Goal: Task Accomplishment & Management: Manage account settings

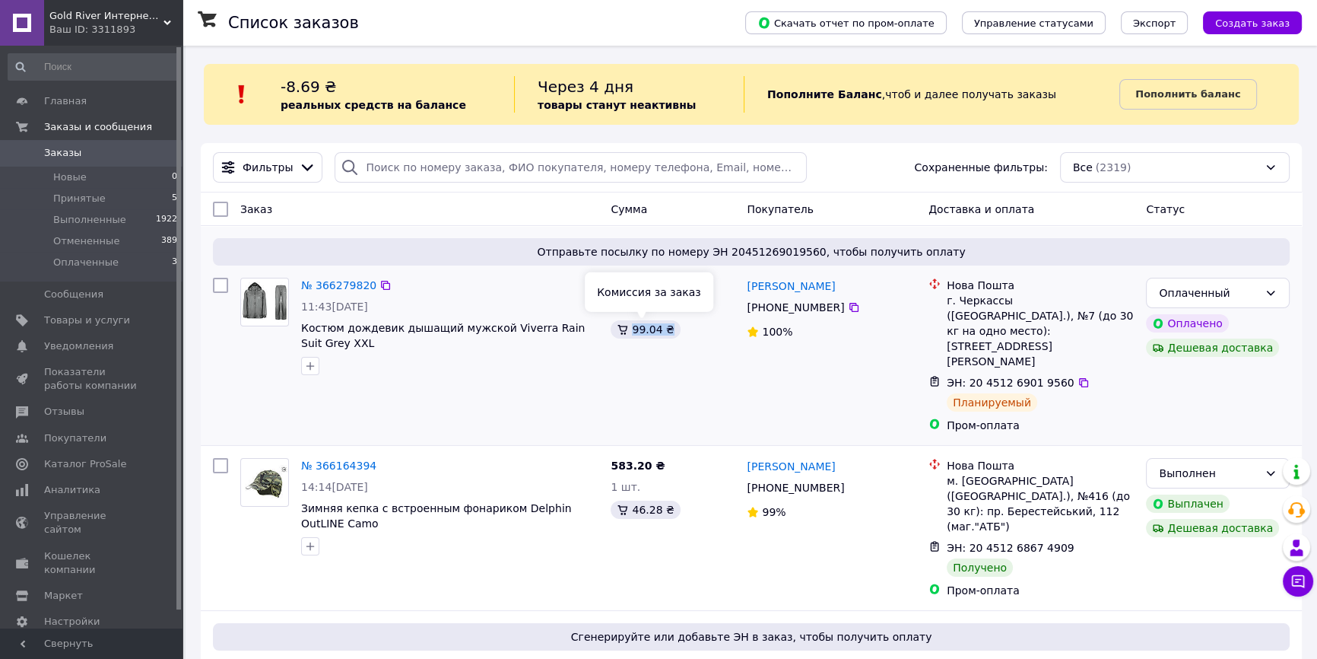
drag, startPoint x: 648, startPoint y: 334, endPoint x: 667, endPoint y: 335, distance: 19.1
click at [667, 335] on div "99.04 ₴" at bounding box center [645, 329] width 69 height 18
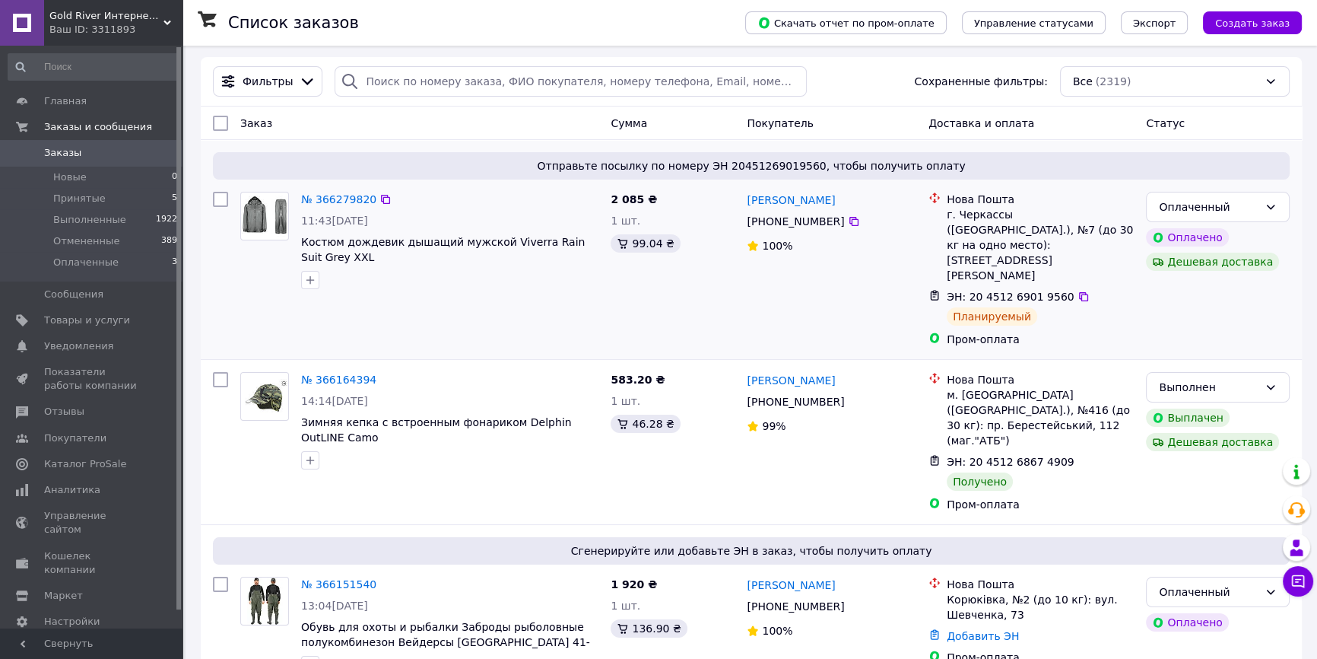
scroll to position [138, 0]
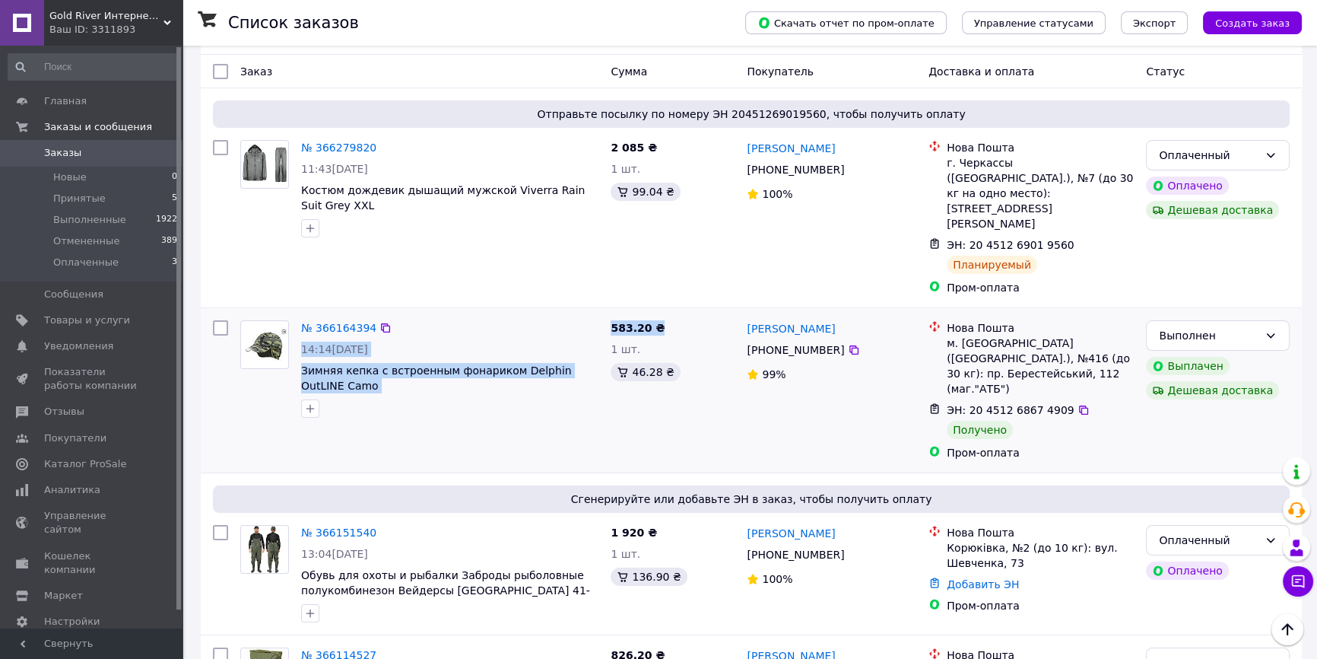
click at [601, 314] on div "№ 366164394 14:14[DATE] Зимняя кепка с встроенным фонариком Delphin OutLINE Cam…" at bounding box center [751, 390] width 1089 height 152
click at [673, 320] on div "583.20 ₴" at bounding box center [673, 327] width 124 height 15
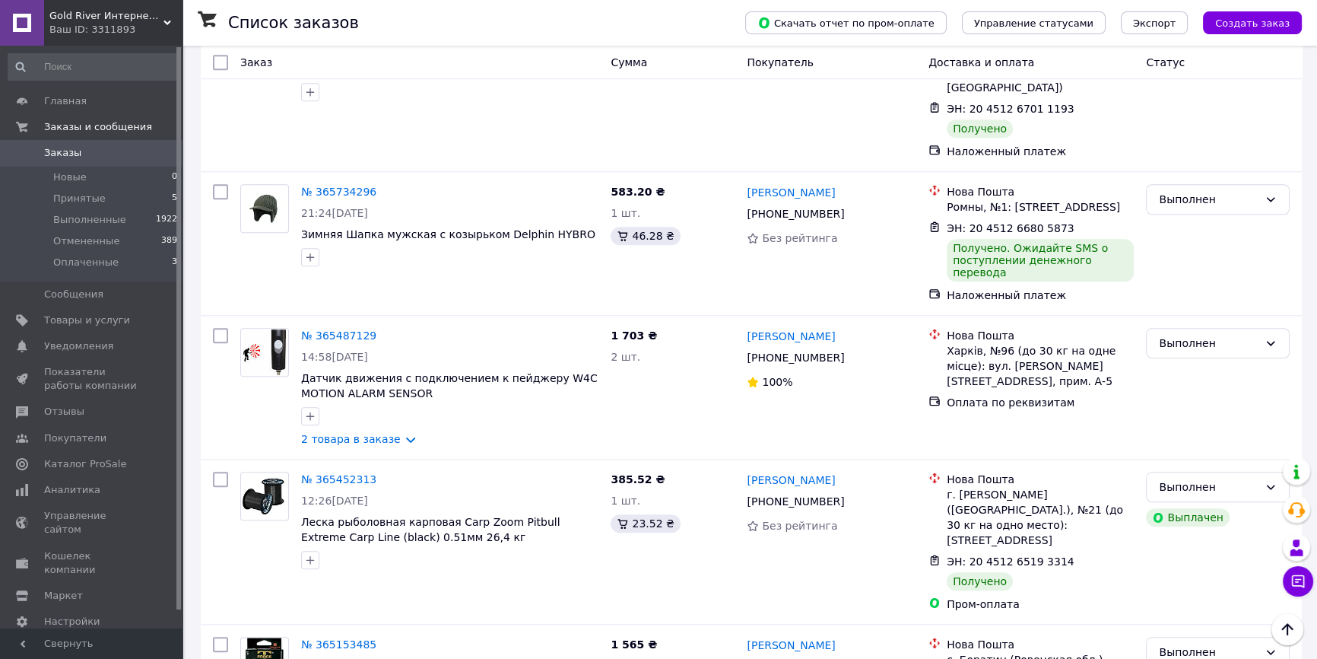
scroll to position [1936, 0]
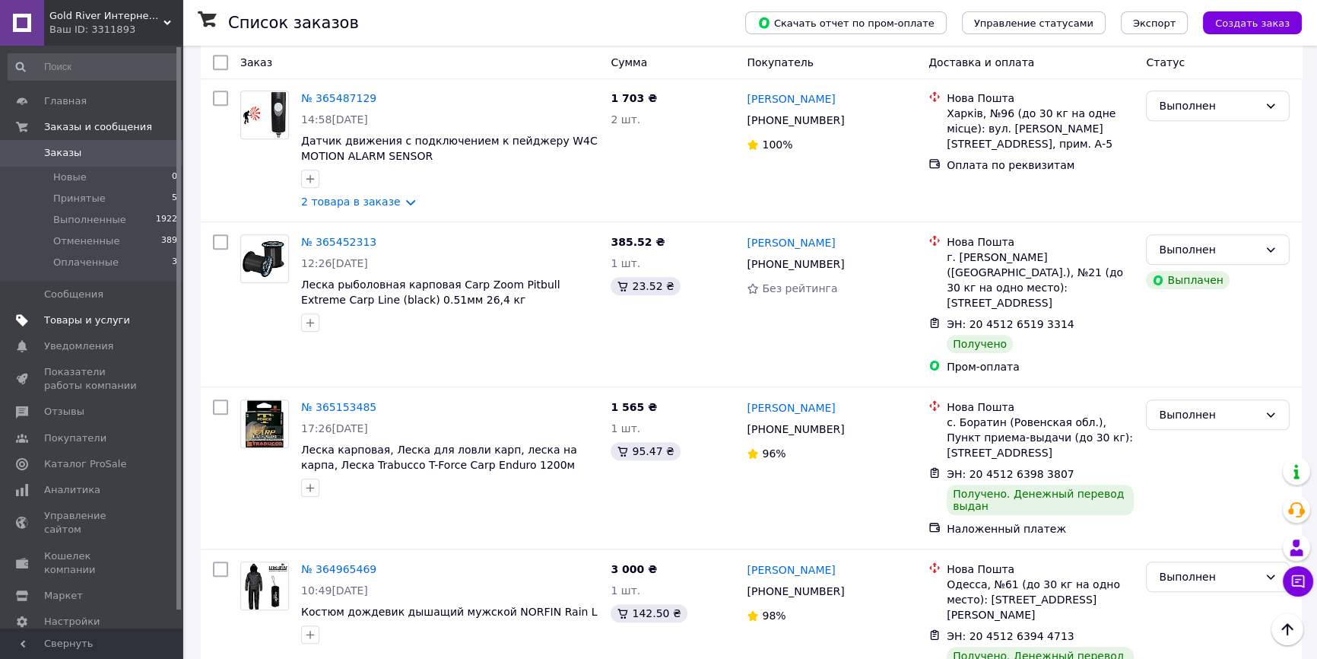
click at [72, 321] on span "Товары и услуги" at bounding box center [87, 320] width 86 height 14
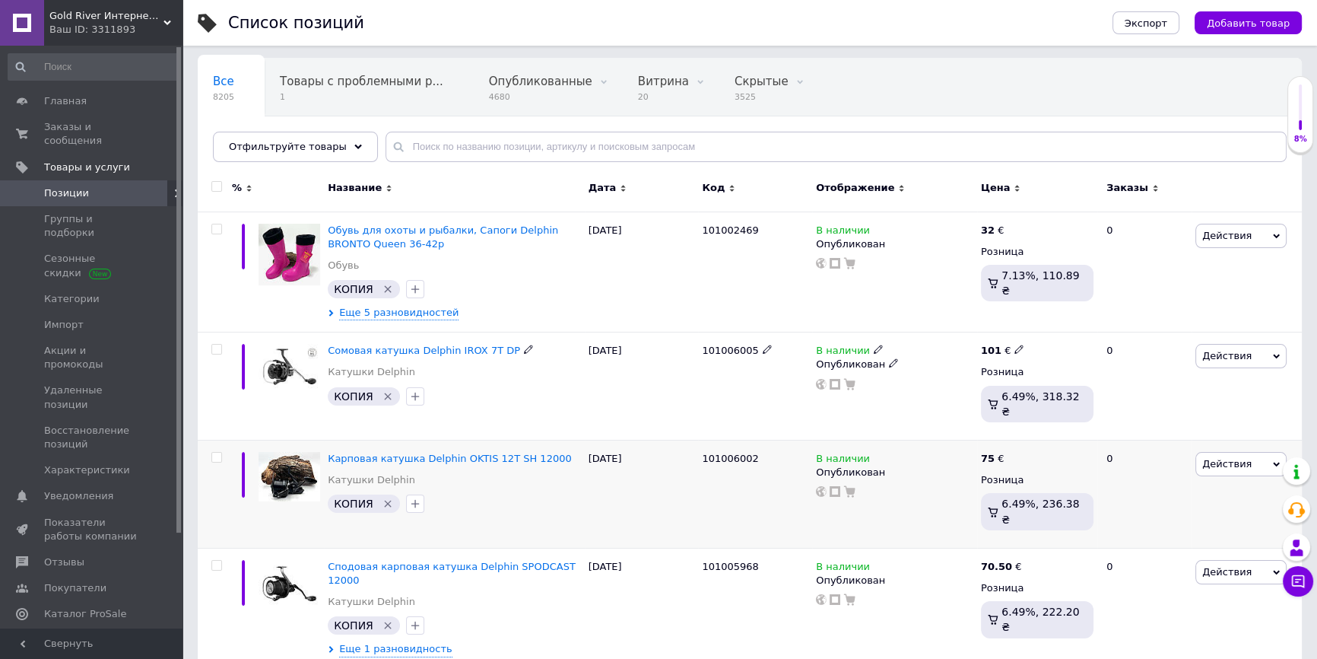
scroll to position [138, 0]
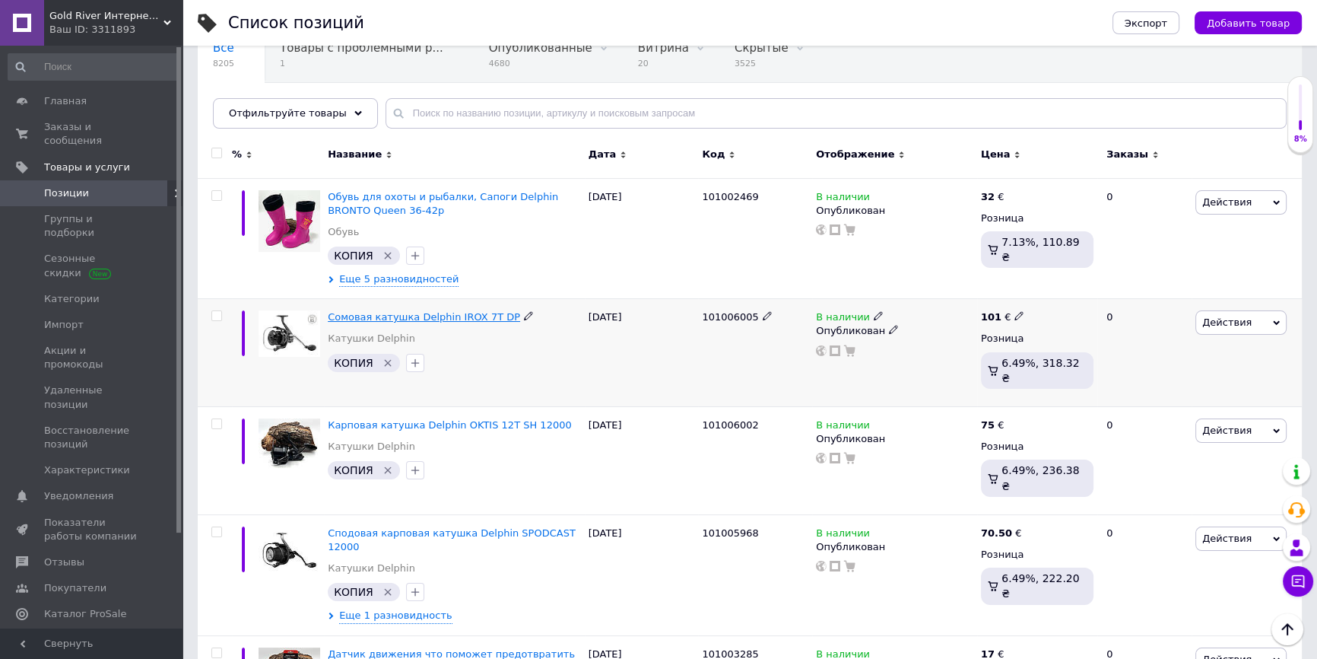
click at [461, 314] on span "Сомовая катушка Delphin IROX 7T DP" at bounding box center [424, 316] width 192 height 11
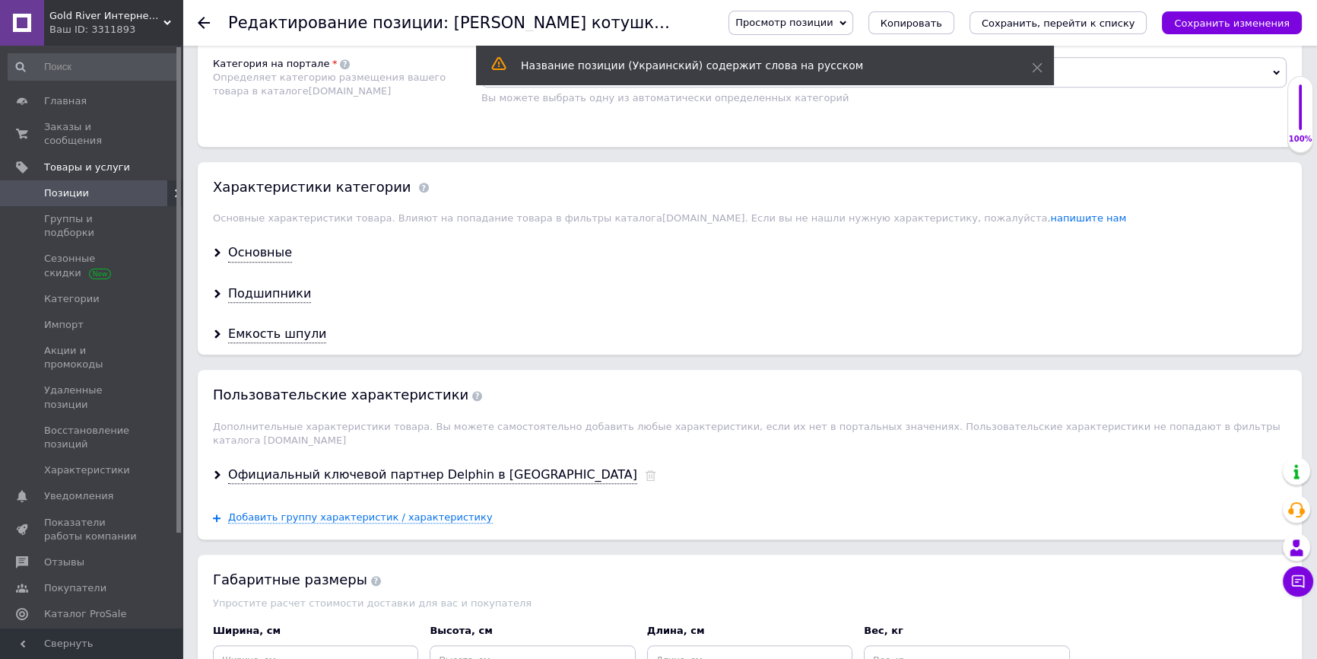
scroll to position [1537, 0]
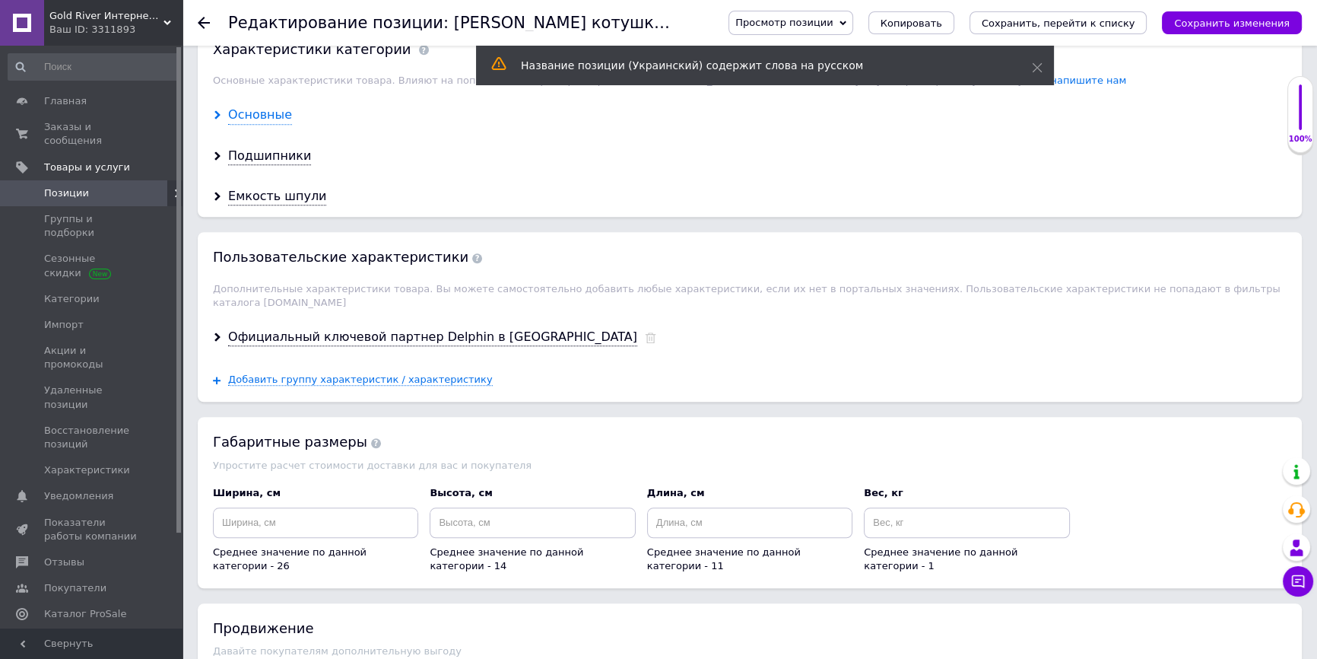
click at [274, 106] on div "Основные" at bounding box center [260, 114] width 64 height 17
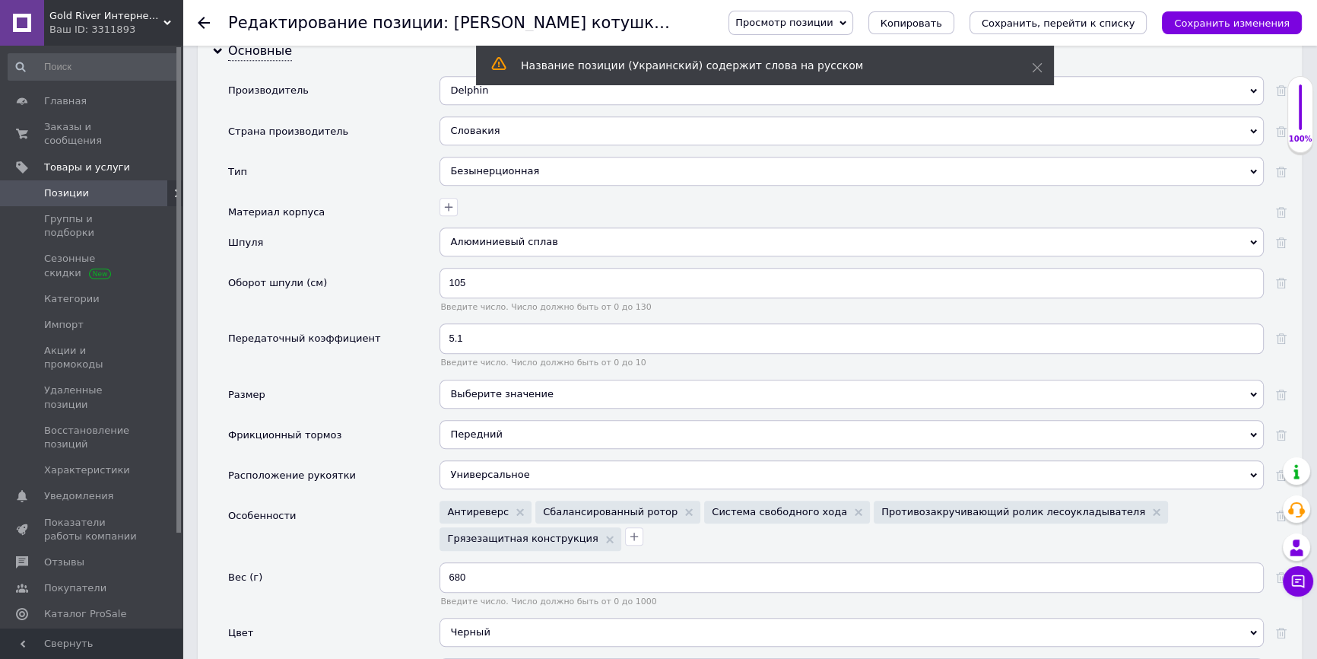
scroll to position [1675, 0]
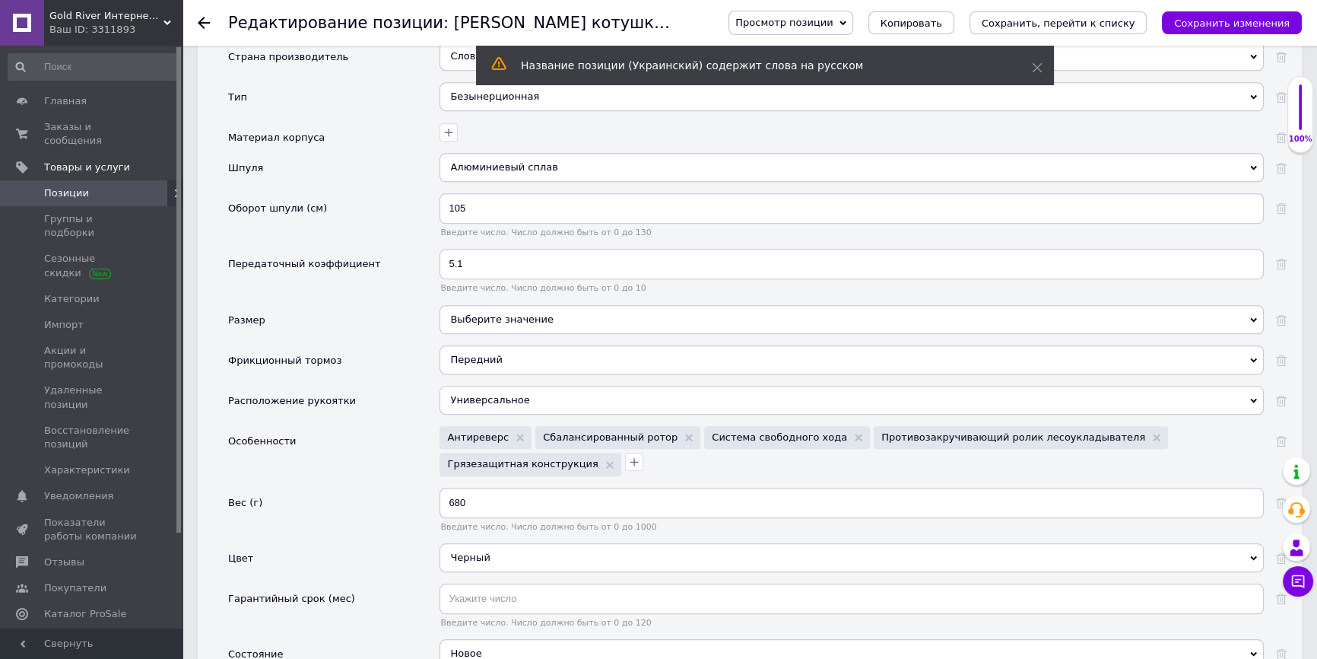
click at [463, 305] on div "Выберите значение" at bounding box center [852, 319] width 825 height 29
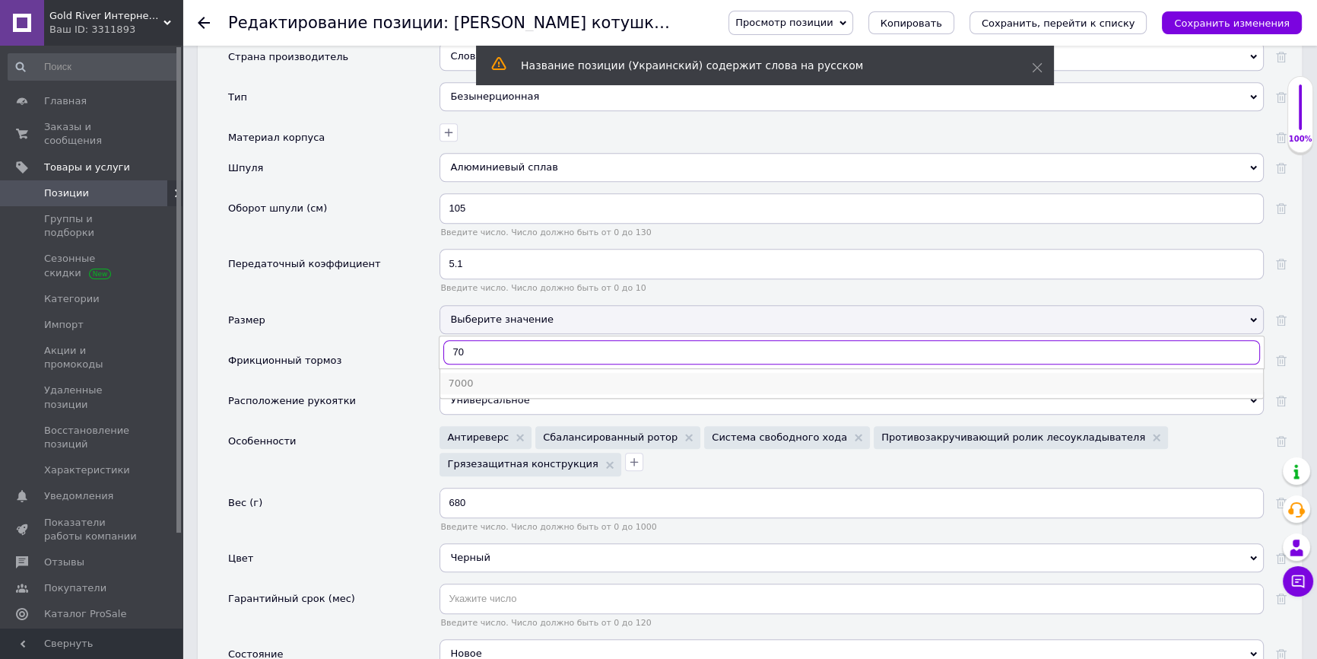
type input "70"
click at [487, 377] on div "7000" at bounding box center [852, 384] width 808 height 14
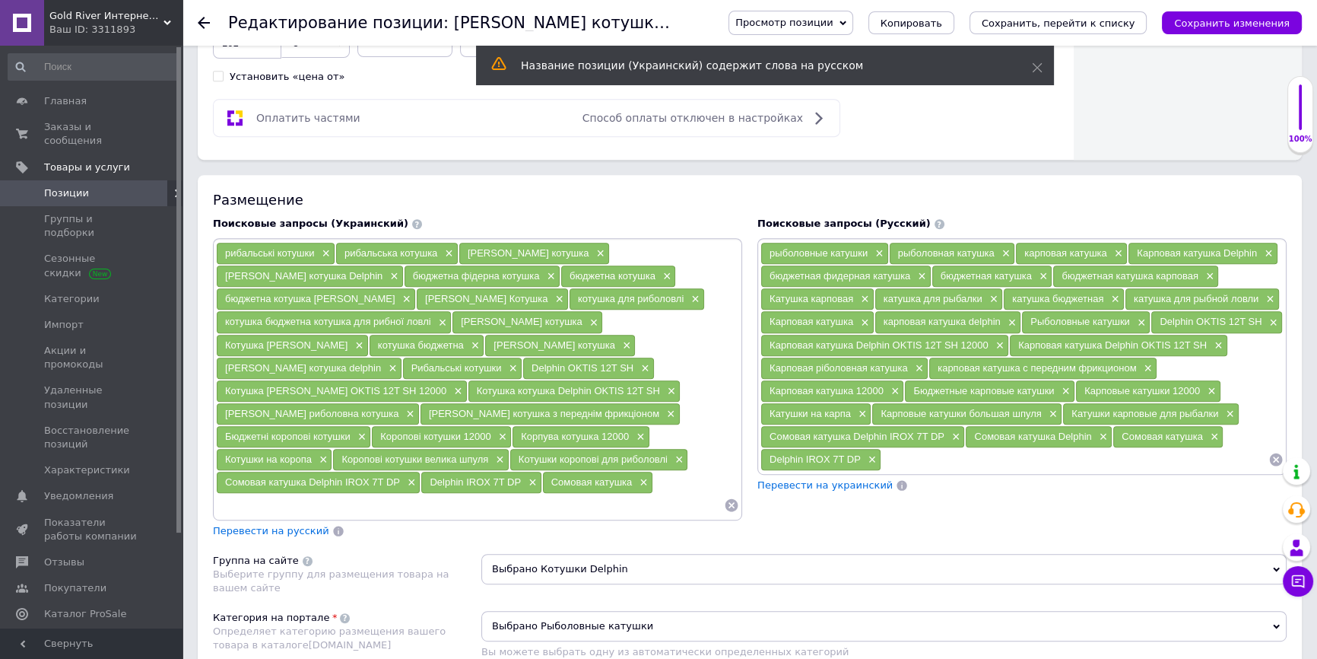
scroll to position [154, 0]
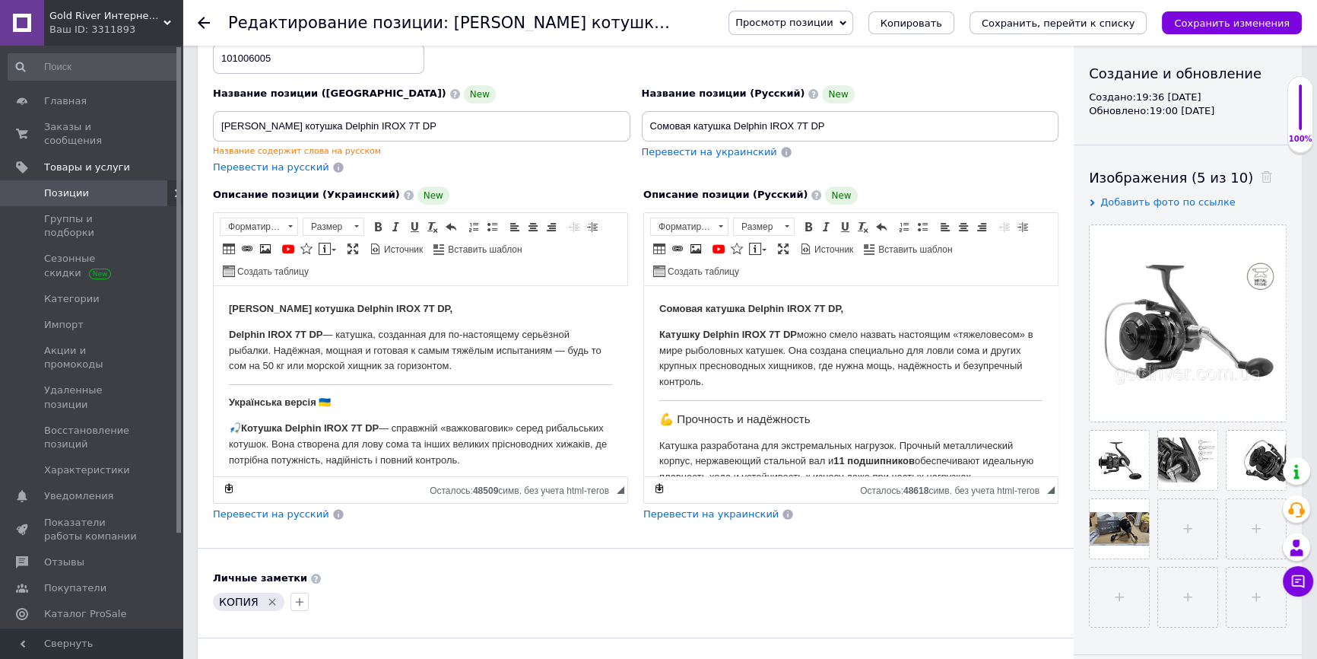
click at [543, 160] on div "Перевести на русский" at bounding box center [422, 167] width 418 height 14
click at [1281, 14] on button "Сохранить изменения" at bounding box center [1232, 22] width 140 height 23
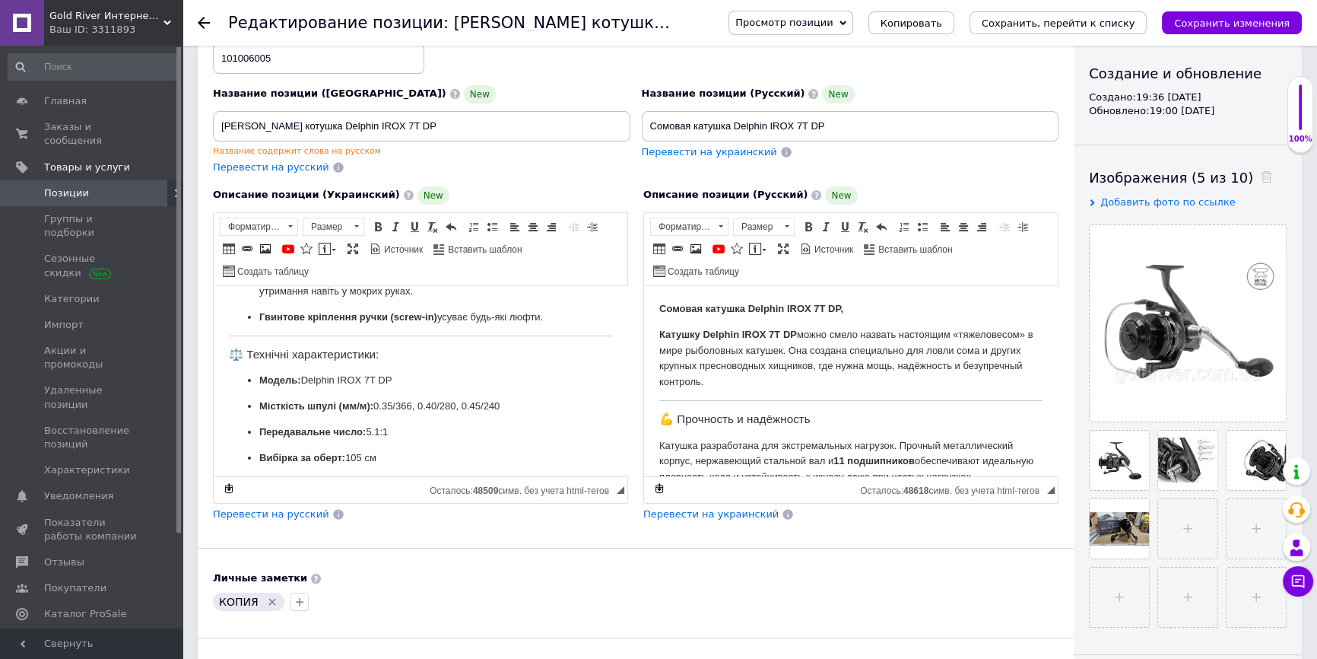
scroll to position [686, 0]
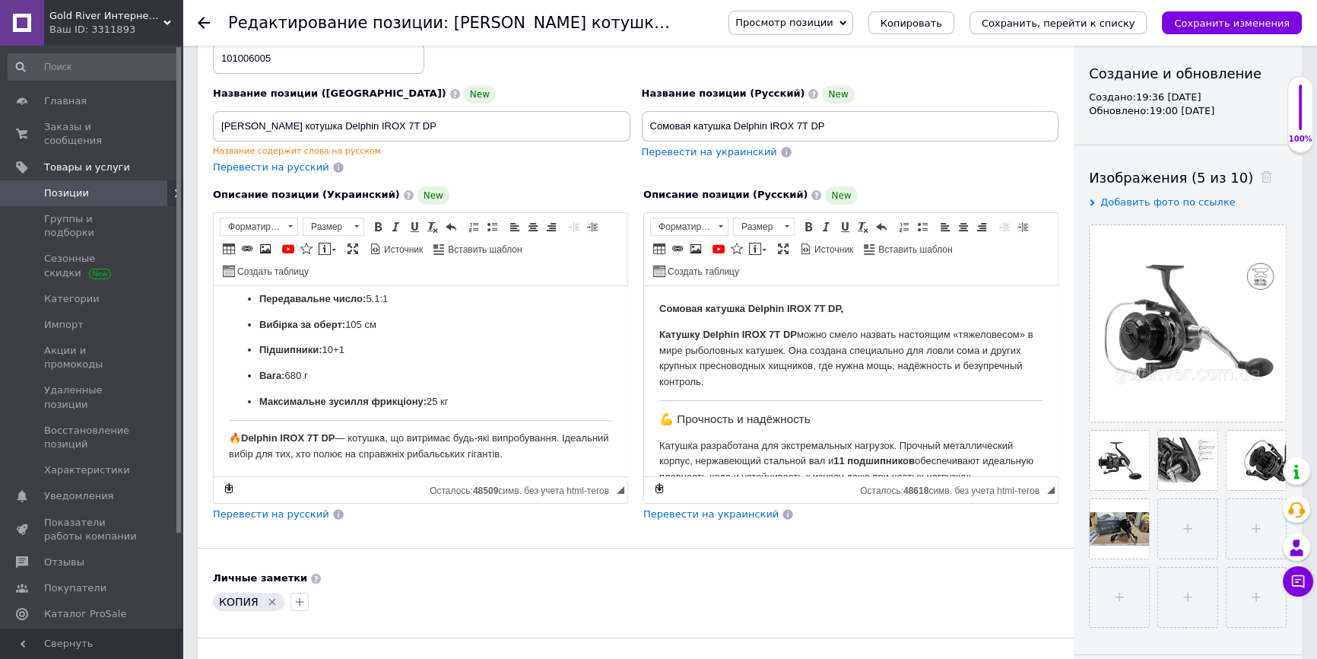
click at [106, 186] on span "Позиции" at bounding box center [92, 193] width 97 height 14
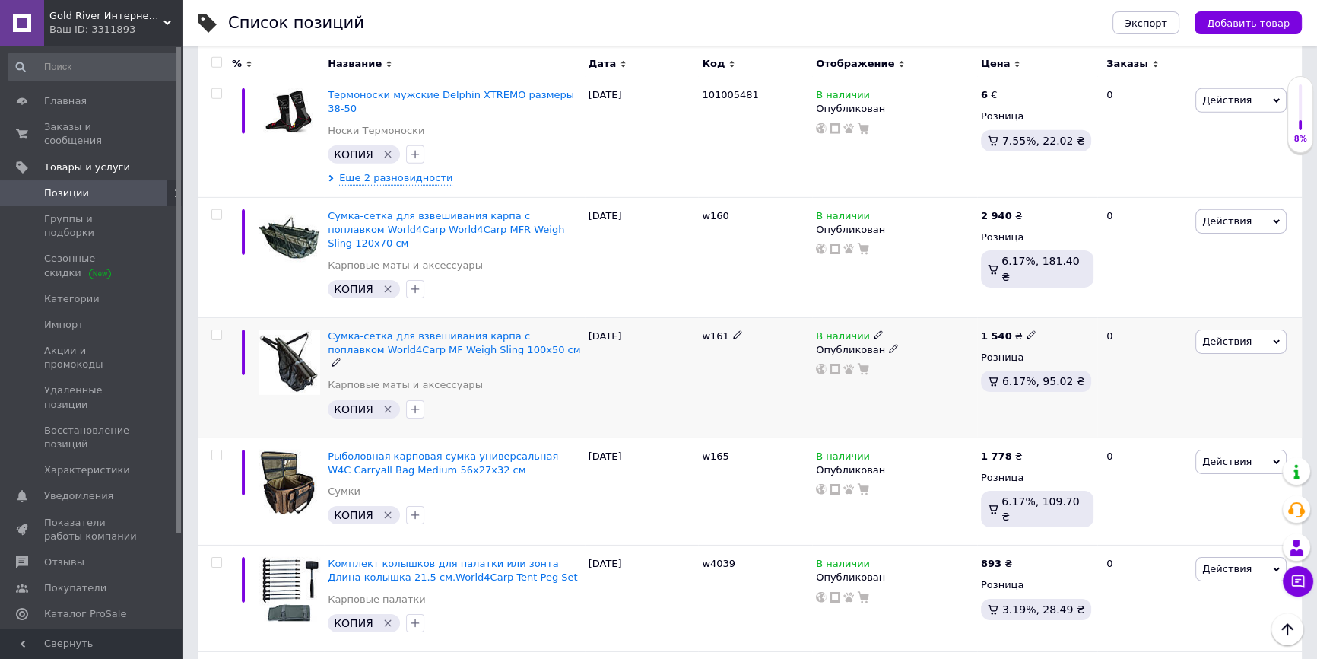
scroll to position [6361, 0]
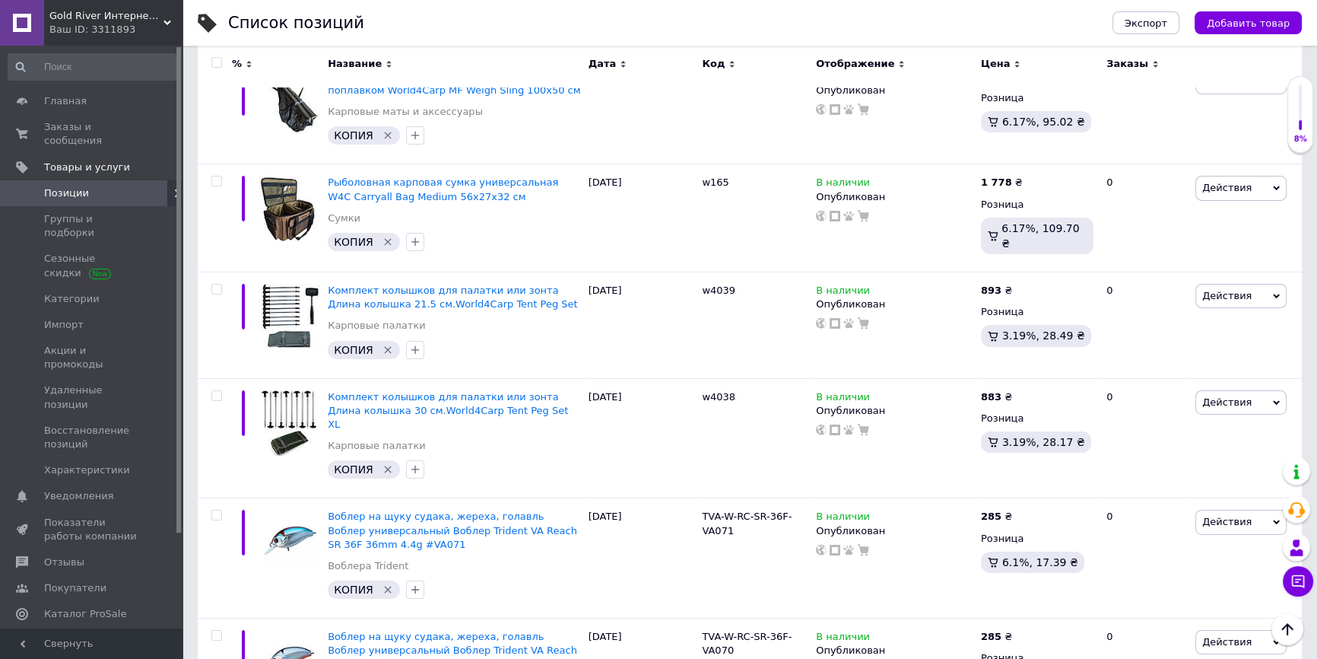
click at [114, 628] on link "Аналитика" at bounding box center [93, 641] width 186 height 26
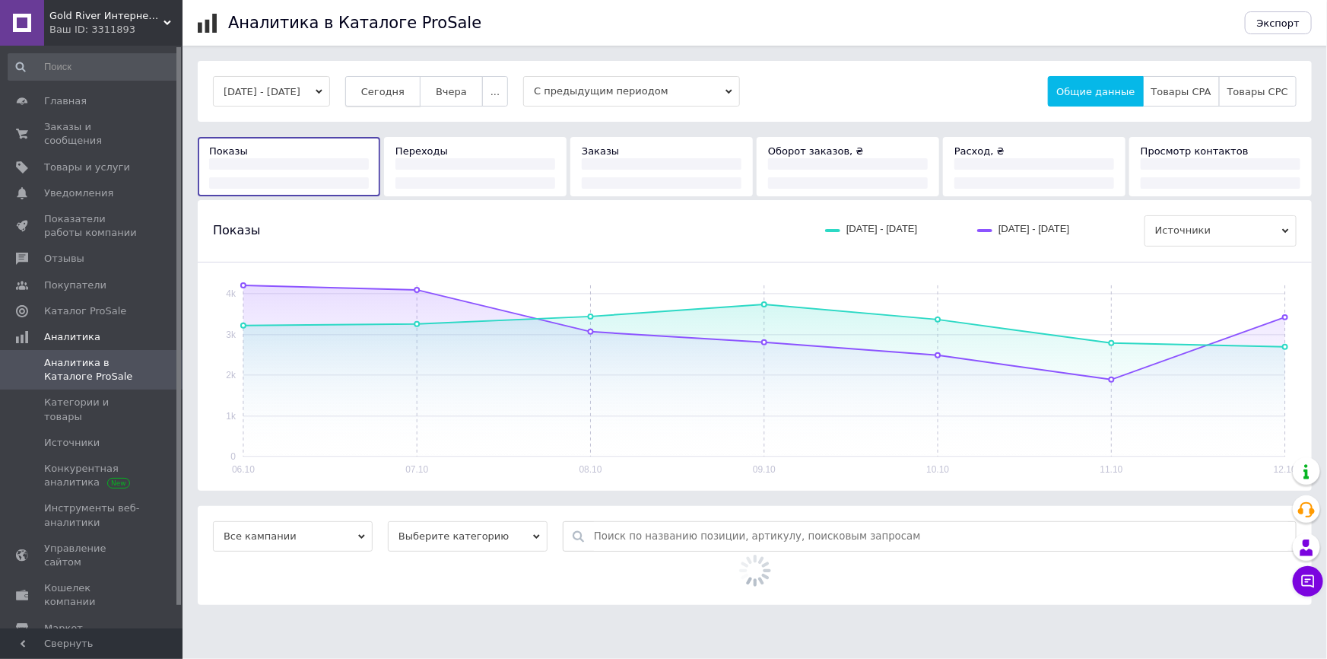
click at [421, 87] on button "Сегодня" at bounding box center [382, 91] width 75 height 30
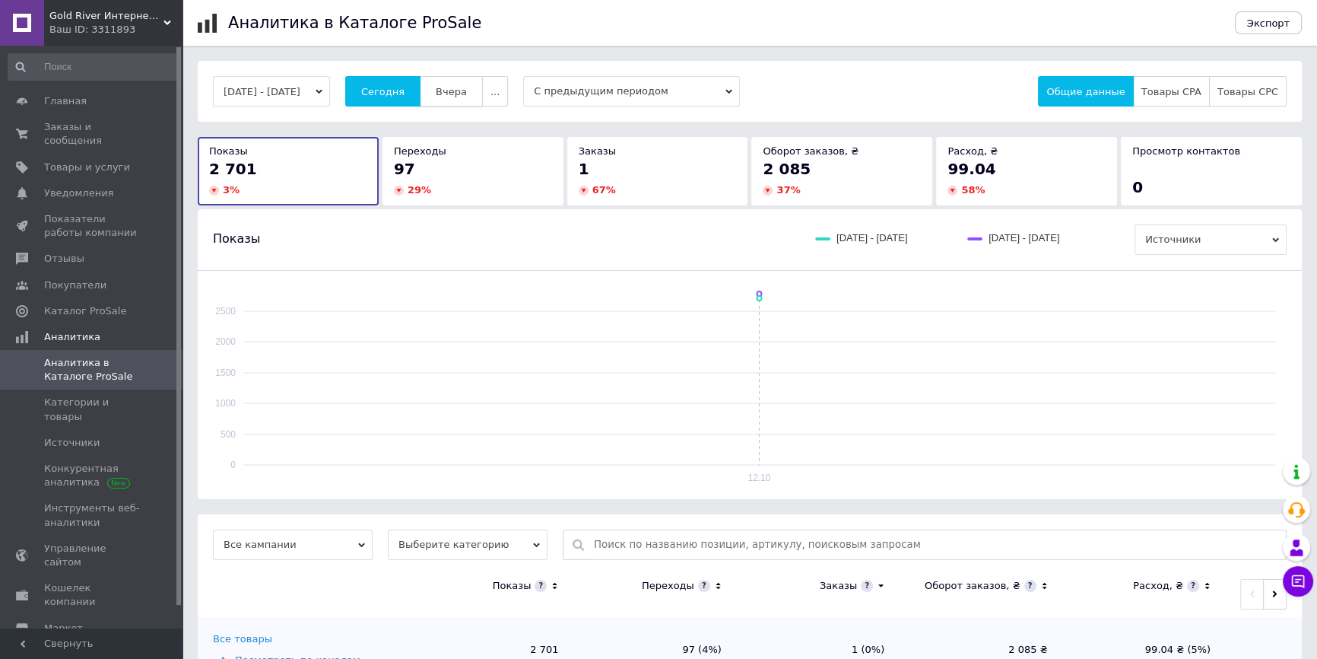
click at [462, 88] on span "Вчера" at bounding box center [451, 91] width 31 height 11
click at [60, 154] on link "Товары и услуги" at bounding box center [93, 167] width 186 height 26
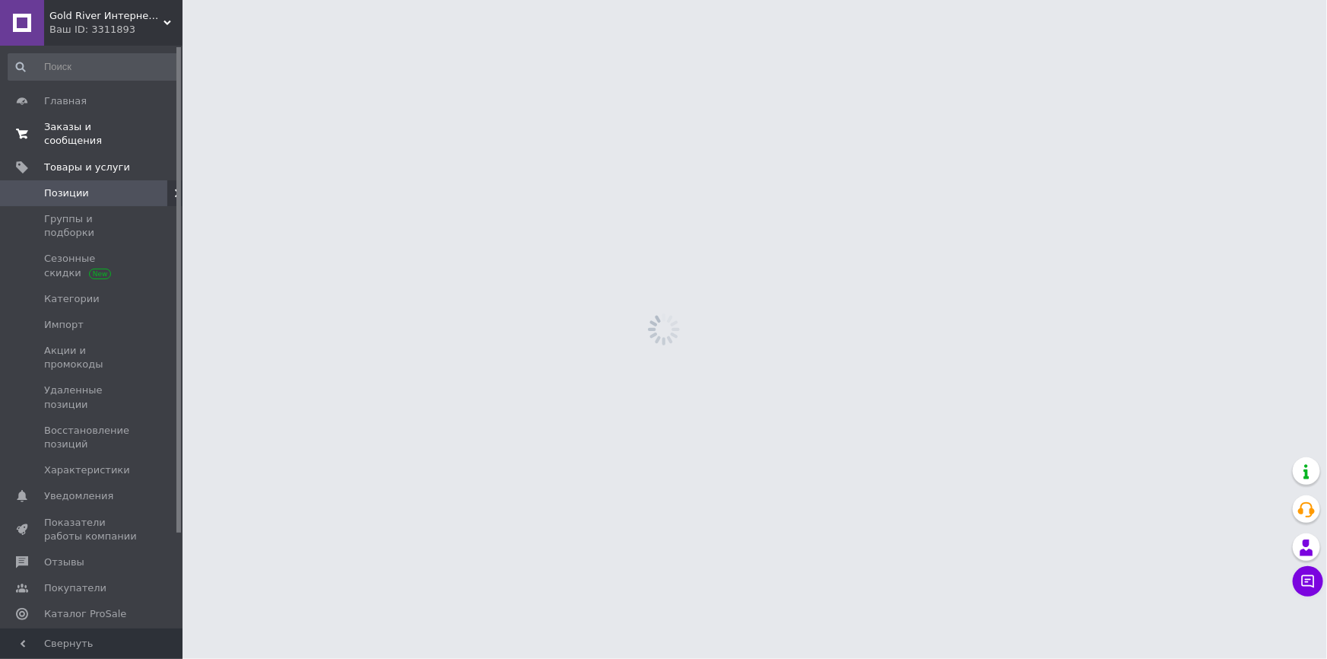
click at [61, 129] on span "Заказы и сообщения" at bounding box center [92, 133] width 97 height 27
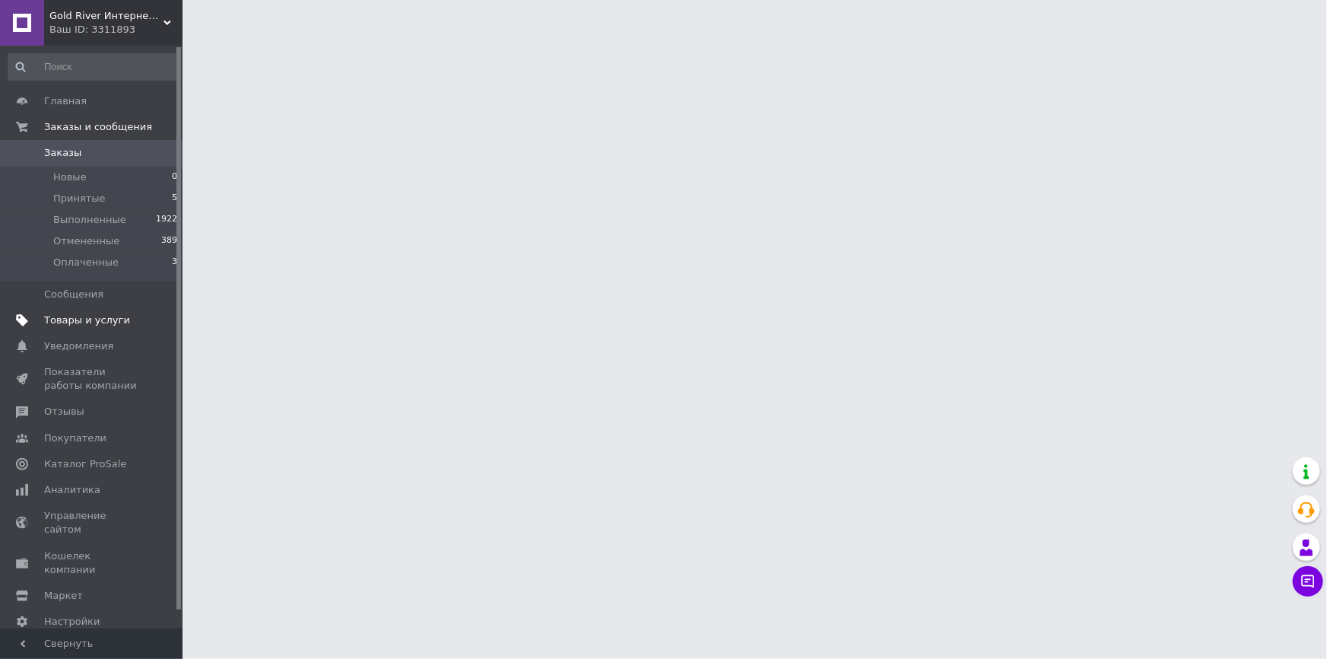
click at [106, 323] on span "Товары и услуги" at bounding box center [87, 320] width 86 height 14
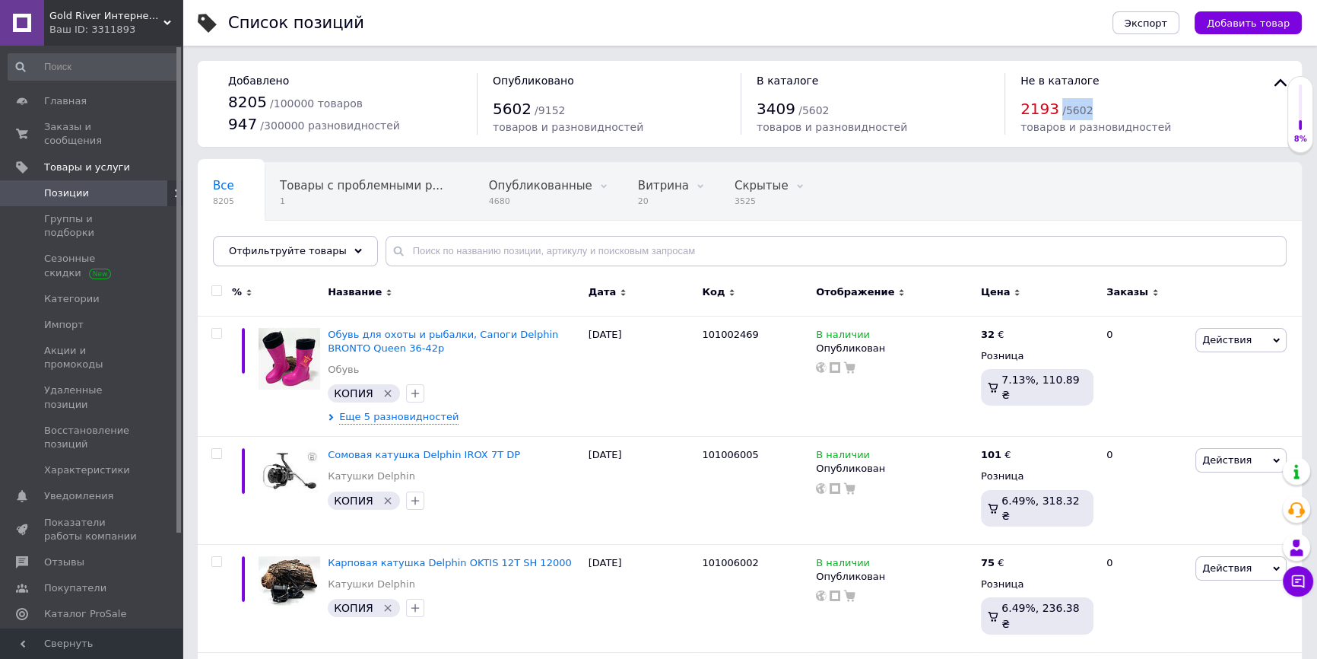
drag, startPoint x: 1060, startPoint y: 109, endPoint x: 1092, endPoint y: 111, distance: 32.0
click at [1092, 111] on div "2193 / 5602" at bounding box center [1137, 109] width 233 height 22
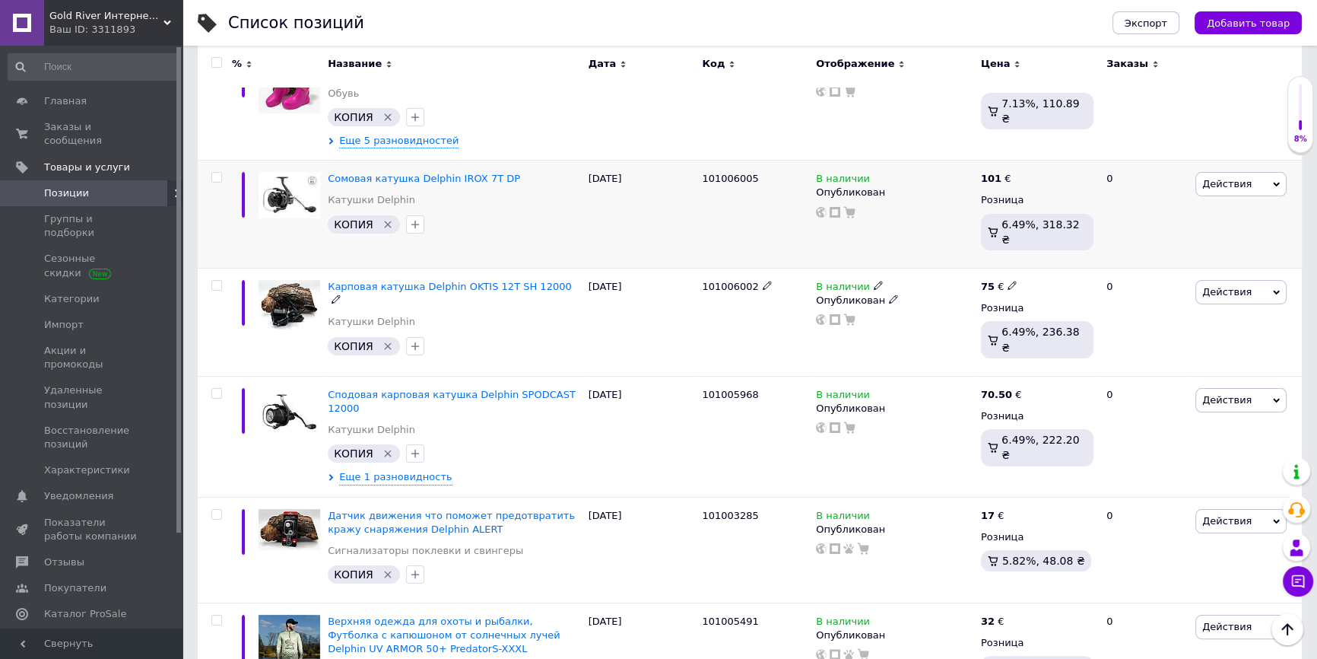
scroll to position [138, 0]
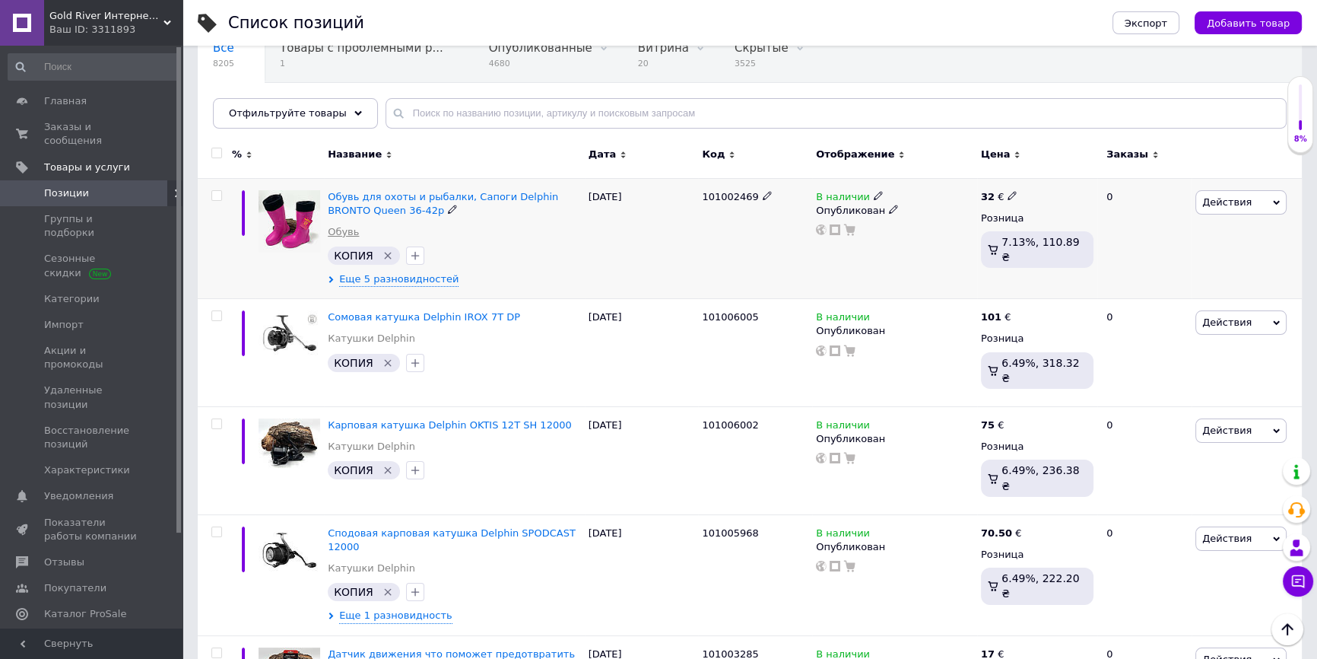
click at [354, 228] on link "Обувь" at bounding box center [343, 232] width 31 height 14
